Goal: Information Seeking & Learning: Check status

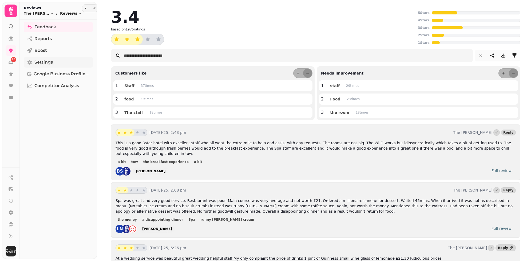
click at [48, 64] on span "Settings" at bounding box center [43, 62] width 18 height 6
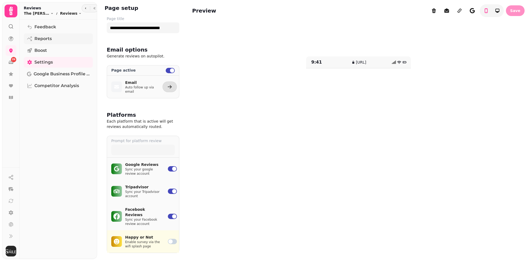
click at [50, 37] on span "Reports" at bounding box center [42, 39] width 17 height 6
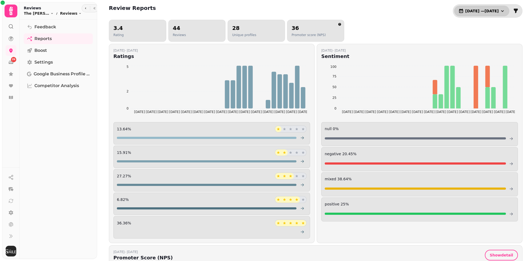
click at [471, 8] on button "[DATE] — [DATE]" at bounding box center [481, 11] width 55 height 11
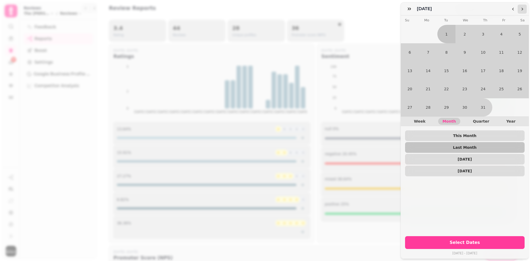
click at [521, 9] on icon "Go to the Next Month" at bounding box center [522, 9] width 4 height 4
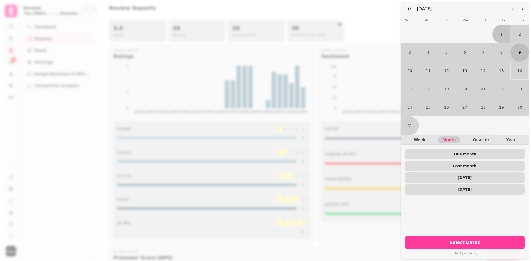
click at [514, 46] on button "9" at bounding box center [520, 52] width 18 height 18
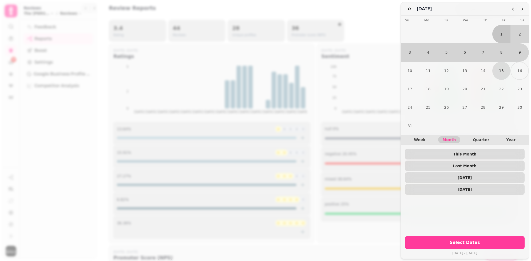
click at [500, 69] on button "15" at bounding box center [501, 71] width 18 height 18
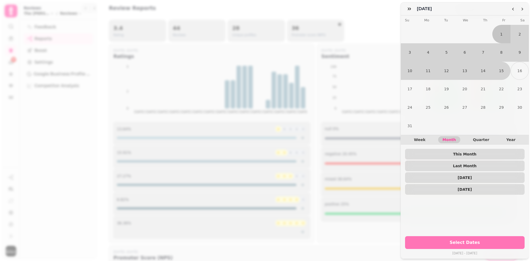
click at [471, 240] on span "Select Dates" at bounding box center [465, 242] width 107 height 4
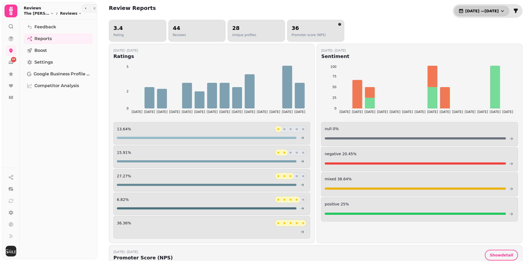
click at [466, 10] on span "[DATE] — [DATE]" at bounding box center [482, 11] width 33 height 4
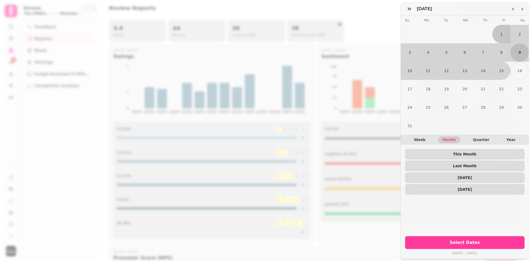
click at [517, 50] on button "9" at bounding box center [520, 52] width 18 height 18
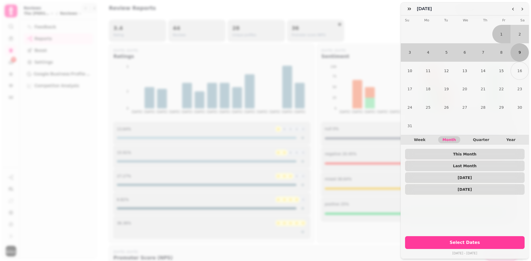
click at [517, 50] on button "9" at bounding box center [520, 52] width 18 height 18
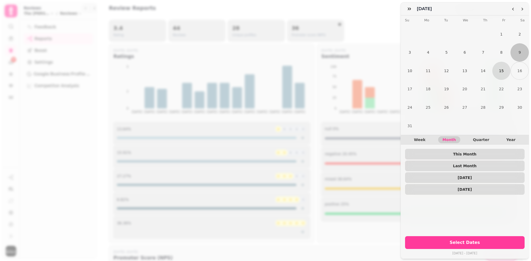
click at [501, 68] on button "15" at bounding box center [501, 71] width 18 height 18
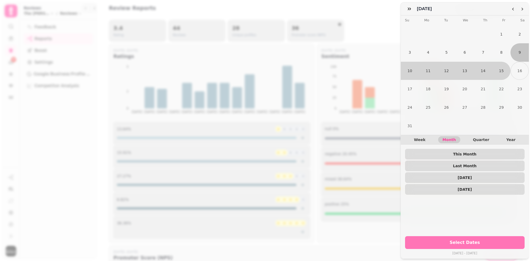
click at [472, 240] on span "Select Dates" at bounding box center [465, 242] width 107 height 4
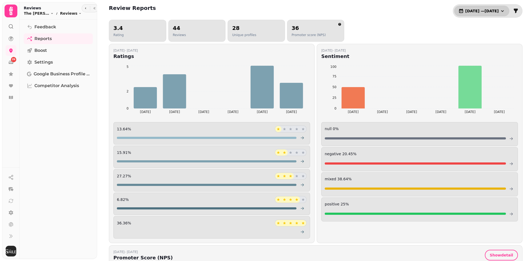
click at [477, 11] on span "[DATE] — [DATE]" at bounding box center [482, 11] width 33 height 4
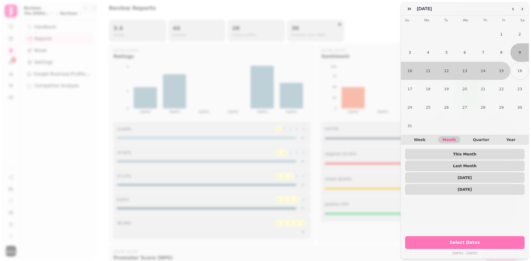
click at [485, 240] on span "Select Dates" at bounding box center [465, 242] width 107 height 4
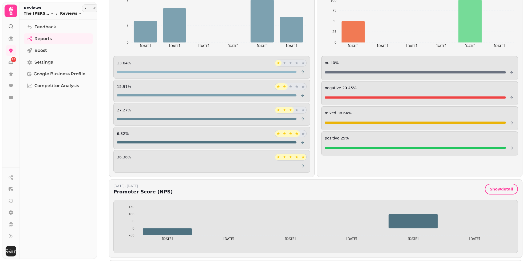
scroll to position [67, 0]
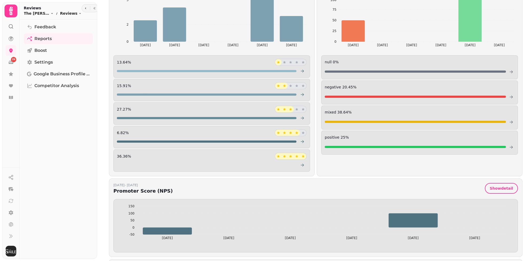
click at [300, 164] on icon "go to" at bounding box center [302, 165] width 4 height 4
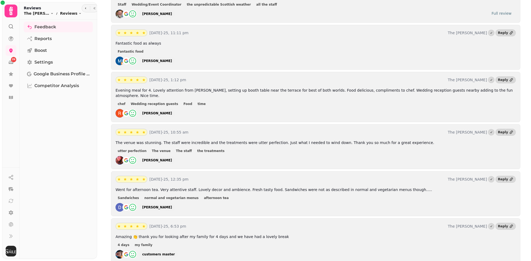
scroll to position [586, 0]
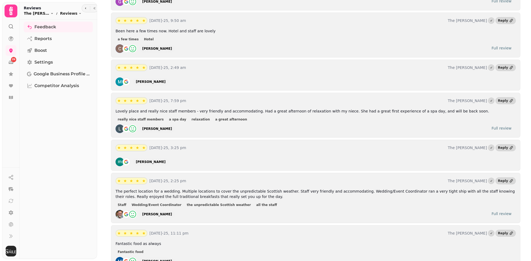
click at [34, 14] on html "26 5 based on 579 ratings 5 Stars 4 Stars 3 Stars 2 Stars 1 Stars Customers lik…" at bounding box center [265, 130] width 531 height 261
click at [33, 43] on link "The [PERSON_NAME]" at bounding box center [57, 44] width 59 height 5
click at [68, 139] on html "26 5 based on 579 ratings 5 Stars 4 Stars 3 Stars 2 Stars 1 Stars Customers lik…" at bounding box center [265, 130] width 531 height 261
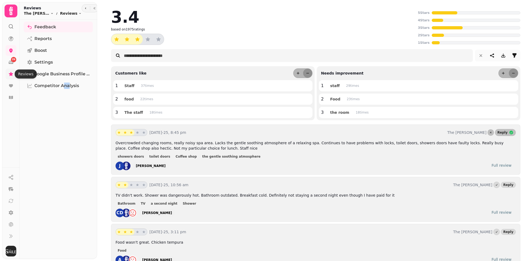
click at [10, 74] on icon at bounding box center [11, 74] width 4 height 4
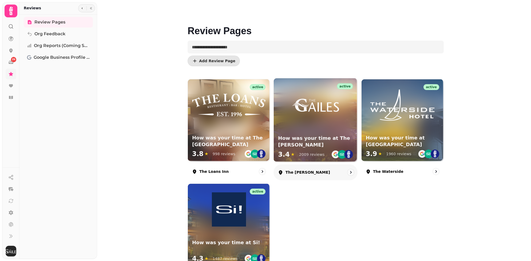
click at [324, 128] on div "active How was your time at The [PERSON_NAME] 3.4 ★ 2009 reviews" at bounding box center [316, 120] width 84 height 84
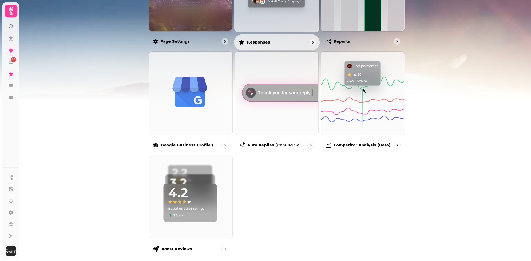
scroll to position [82, 0]
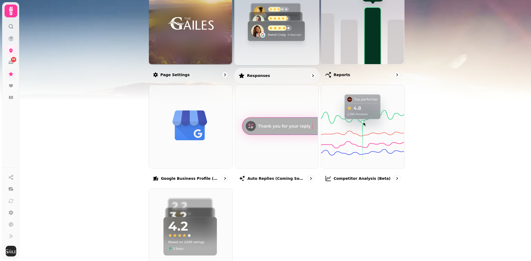
click at [253, 75] on p "Responses" at bounding box center [258, 75] width 23 height 5
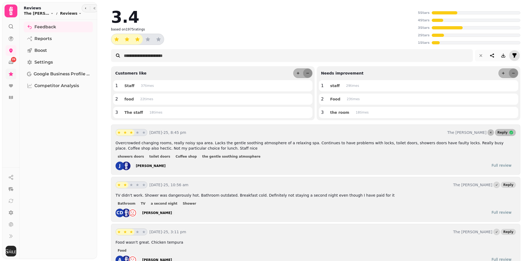
click at [512, 56] on icon "filter" at bounding box center [514, 55] width 5 height 5
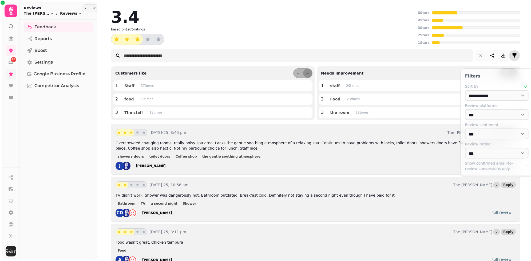
click at [512, 56] on icon "filter" at bounding box center [514, 55] width 5 height 5
